Goal: Information Seeking & Learning: Learn about a topic

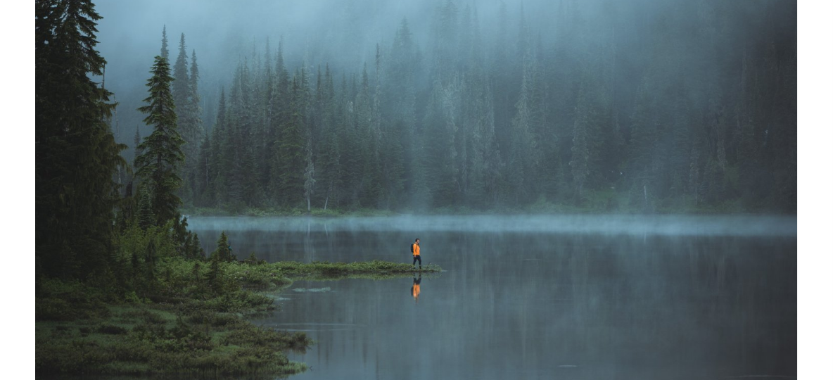
scroll to position [211, 0]
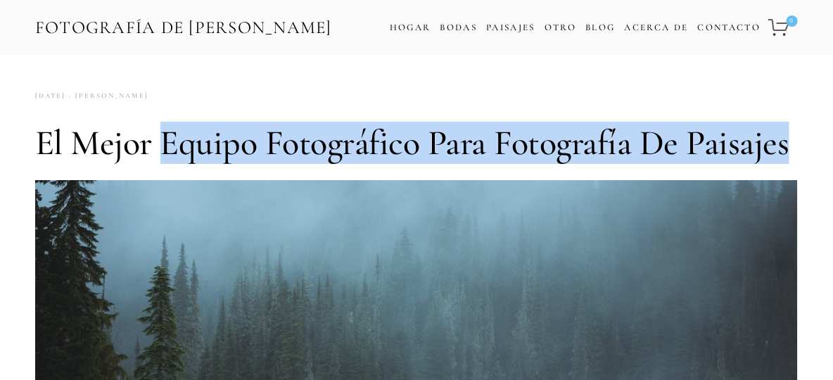
drag, startPoint x: 163, startPoint y: 138, endPoint x: 783, endPoint y: 134, distance: 620.7
click at [783, 134] on font "El mejor equipo fotográfico para fotografía de paisajes" at bounding box center [412, 143] width 754 height 42
copy font "equipo fotográfico para fotografía de paisajes"
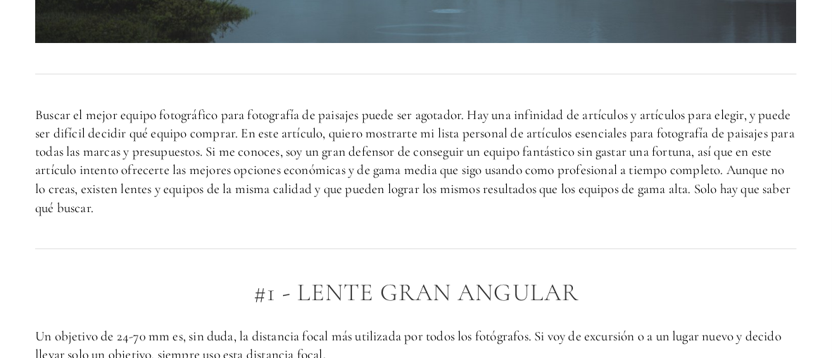
scroll to position [633, 0]
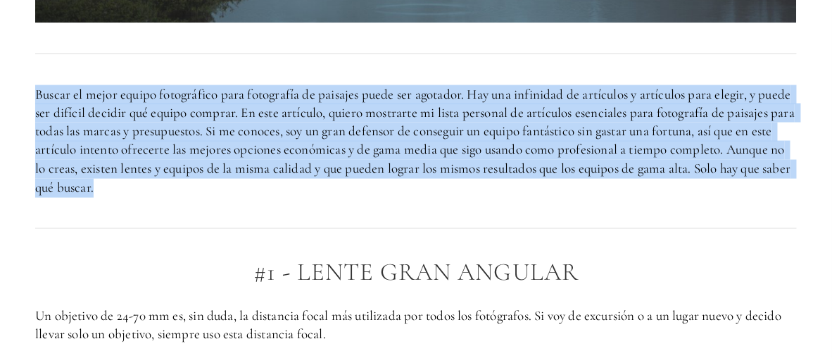
drag, startPoint x: 37, startPoint y: 90, endPoint x: 177, endPoint y: 187, distance: 170.4
click at [177, 187] on p "Buscar el mejor equipo fotográfico para fotografía de paisajes puede ser agotad…" at bounding box center [415, 141] width 761 height 113
copy font "Buscar el mejor equipo fotográfico para fotografía de paisajes puede ser agotad…"
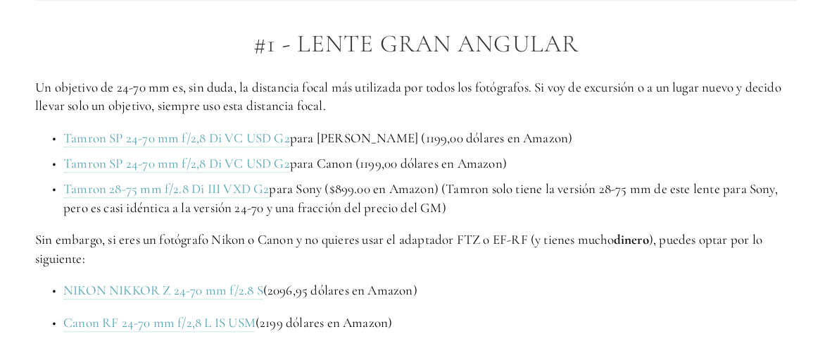
scroll to position [845, 0]
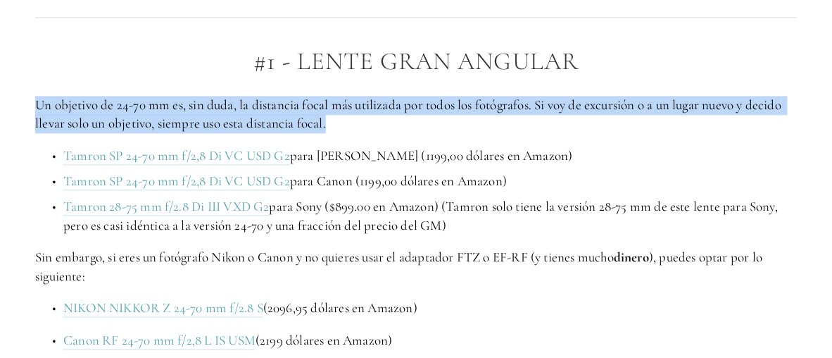
drag, startPoint x: 37, startPoint y: 103, endPoint x: 339, endPoint y: 126, distance: 303.5
click at [339, 126] on p "Un objetivo de 24-70 mm es, sin duda, la distancia focal más utilizada por todo…" at bounding box center [415, 114] width 761 height 37
copy font "Un objetivo de 24-70 mm es, sin duda, la distancia focal más utilizada por todo…"
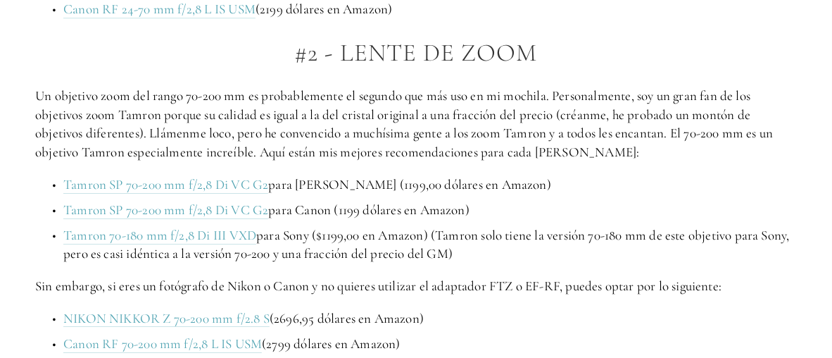
scroll to position [1196, 0]
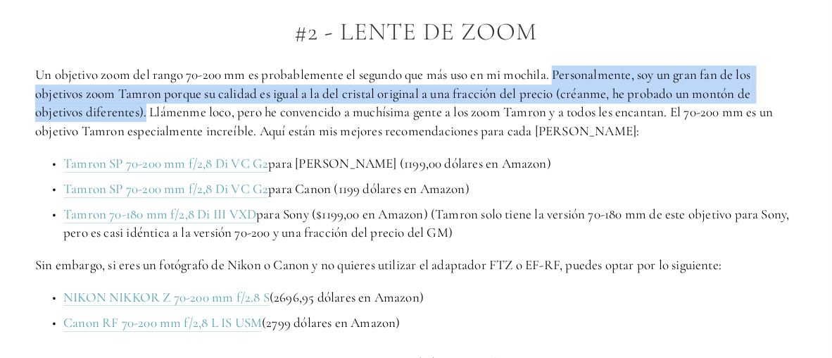
drag, startPoint x: 556, startPoint y: 74, endPoint x: 156, endPoint y: 117, distance: 402.0
click at [148, 117] on font "Un objetivo zoom del rango 70-200 mm es probablemente el segundo que más uso en…" at bounding box center [405, 102] width 741 height 72
copy font "Personalmente, soy un gran fan de los objetivos zoom Tamron porque su calidad e…"
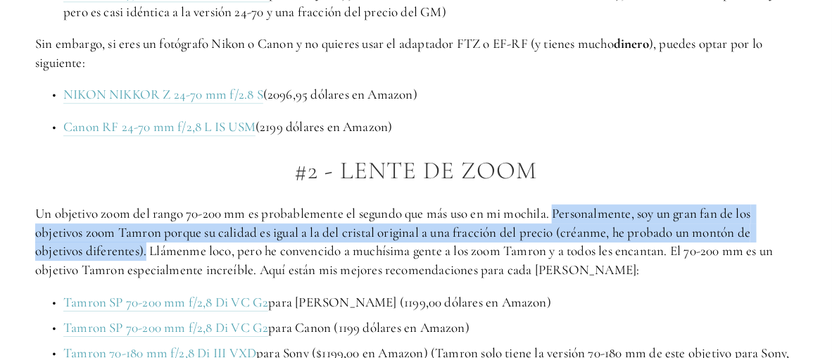
scroll to position [1056, 0]
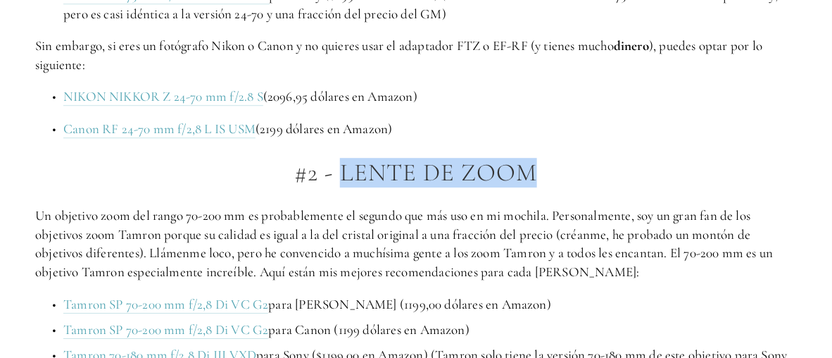
drag, startPoint x: 342, startPoint y: 172, endPoint x: 528, endPoint y: 178, distance: 185.9
click at [528, 178] on font "#2 - Lente de zoom" at bounding box center [416, 173] width 243 height 30
copy font "Lente de zoom"
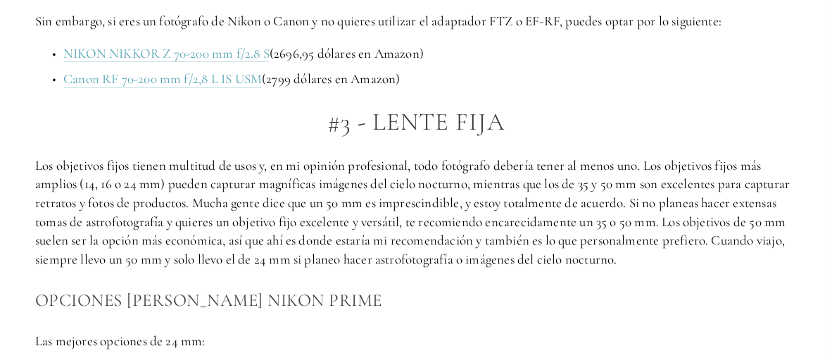
scroll to position [1478, 0]
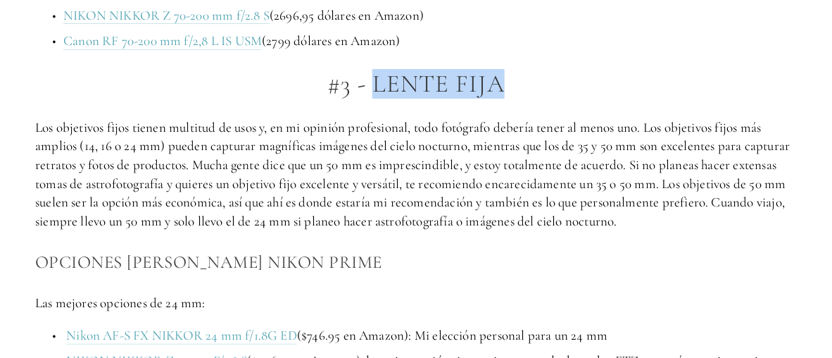
drag, startPoint x: 401, startPoint y: 80, endPoint x: 498, endPoint y: 84, distance: 96.5
click at [498, 84] on font "#3 - Lente fija" at bounding box center [415, 84] width 177 height 30
copy font "Lente fija"
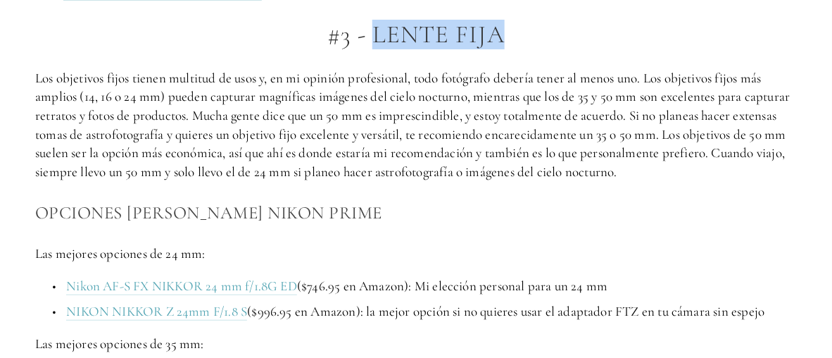
scroll to position [1548, 0]
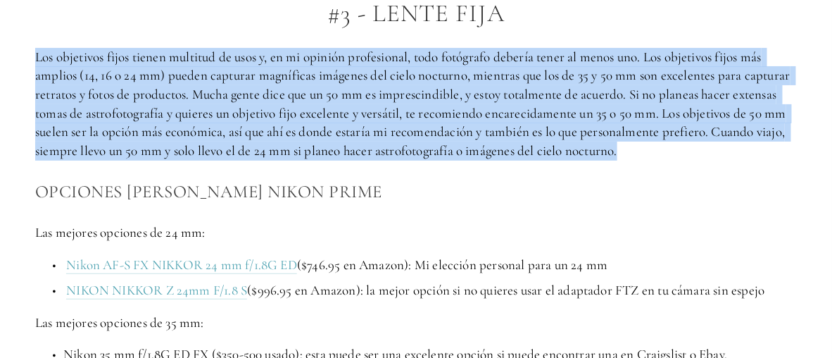
drag, startPoint x: 34, startPoint y: 55, endPoint x: 626, endPoint y: 158, distance: 600.7
click at [626, 158] on p "Los objetivos fijos tienen multitud de usos y, en mi opinión profesional, todo …" at bounding box center [415, 104] width 761 height 113
copy font "Los objetivos fijos tienen multitud de usos y, en mi opinión profesional, todo …"
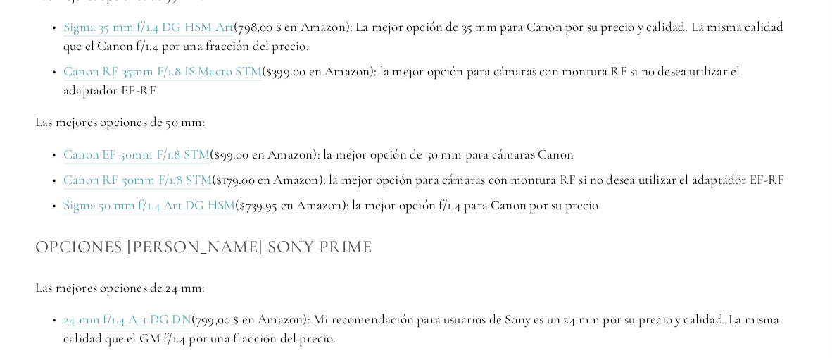
scroll to position [2252, 0]
